Goal: Ask a question

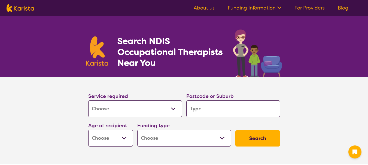
select select "[MEDICAL_DATA]"
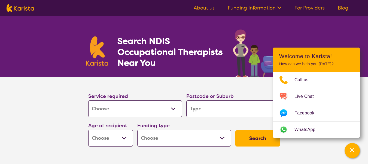
click at [147, 64] on h1 "Search NDIS Occupational Therapists Near You" at bounding box center [170, 52] width 106 height 33
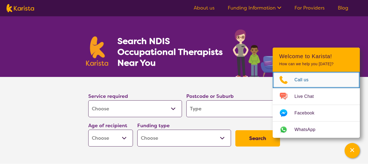
click at [304, 78] on span "Call us" at bounding box center [304, 80] width 21 height 8
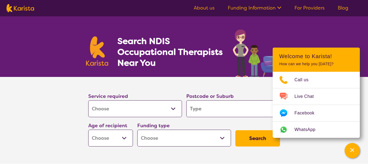
click at [174, 109] on select "Allied Health Assistant Assessment ([MEDICAL_DATA] or [MEDICAL_DATA]) Behaviour…" at bounding box center [135, 109] width 94 height 17
click at [171, 108] on select "Allied Health Assistant Assessment ([MEDICAL_DATA] or [MEDICAL_DATA]) Behaviour…" at bounding box center [135, 109] width 94 height 17
click at [174, 109] on select "Allied Health Assistant Assessment ([MEDICAL_DATA] or [MEDICAL_DATA]) Behaviour…" at bounding box center [135, 109] width 94 height 17
click at [148, 110] on select "Allied Health Assistant Assessment ([MEDICAL_DATA] or [MEDICAL_DATA]) Behaviour…" at bounding box center [135, 109] width 94 height 17
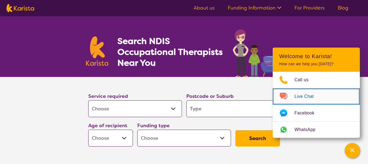
click at [298, 96] on span "Live Chat" at bounding box center [307, 97] width 26 height 8
